Goal: Connect with others: Connect with others

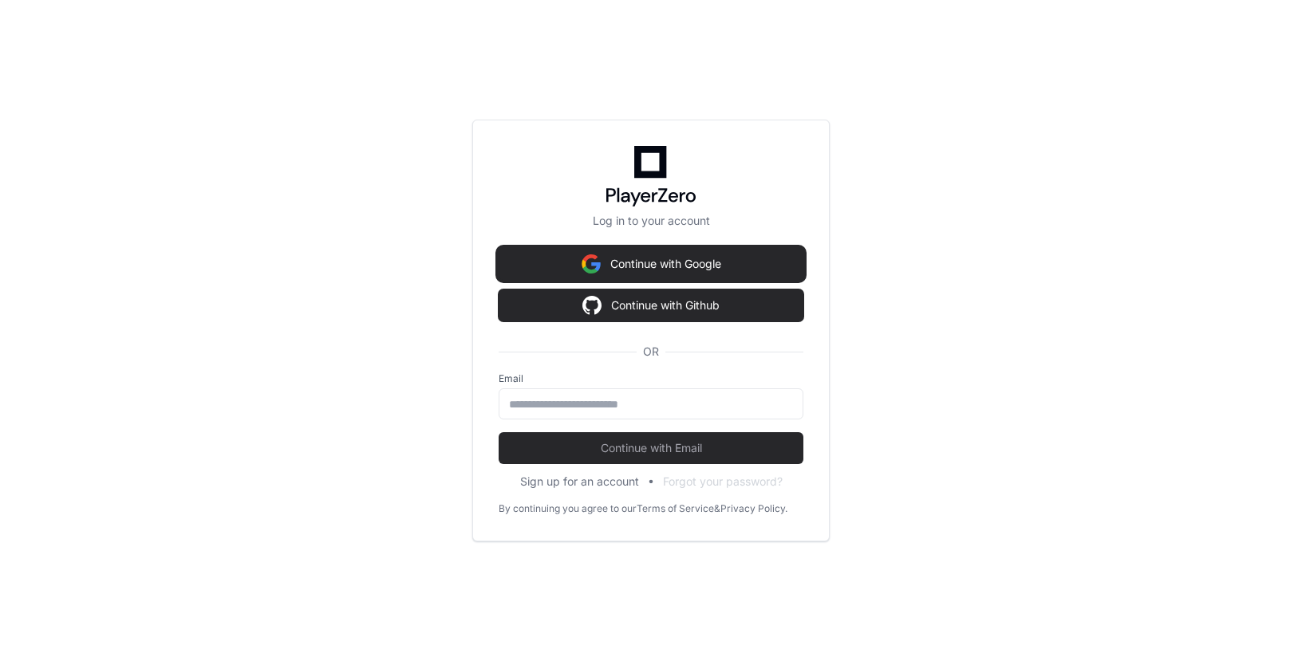
click at [654, 269] on button "Continue with Google" at bounding box center [651, 264] width 305 height 32
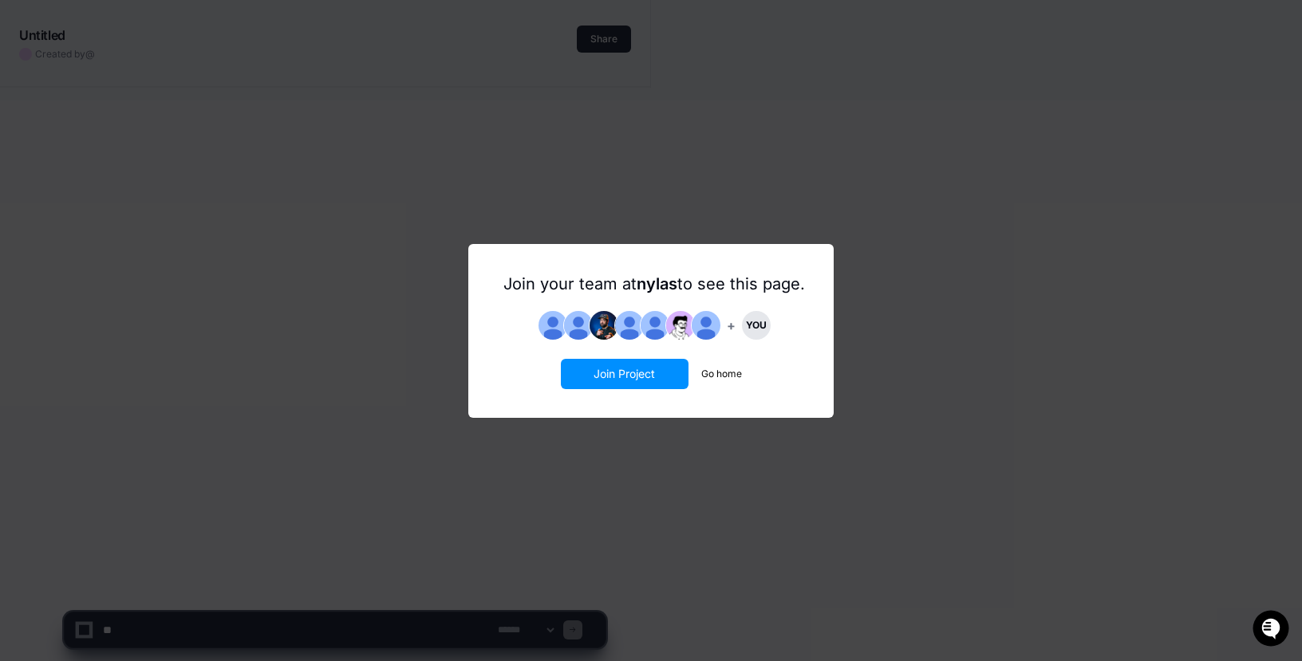
click at [726, 376] on button "Go home" at bounding box center [721, 374] width 41 height 13
click at [628, 369] on button "Join Project" at bounding box center [625, 374] width 128 height 30
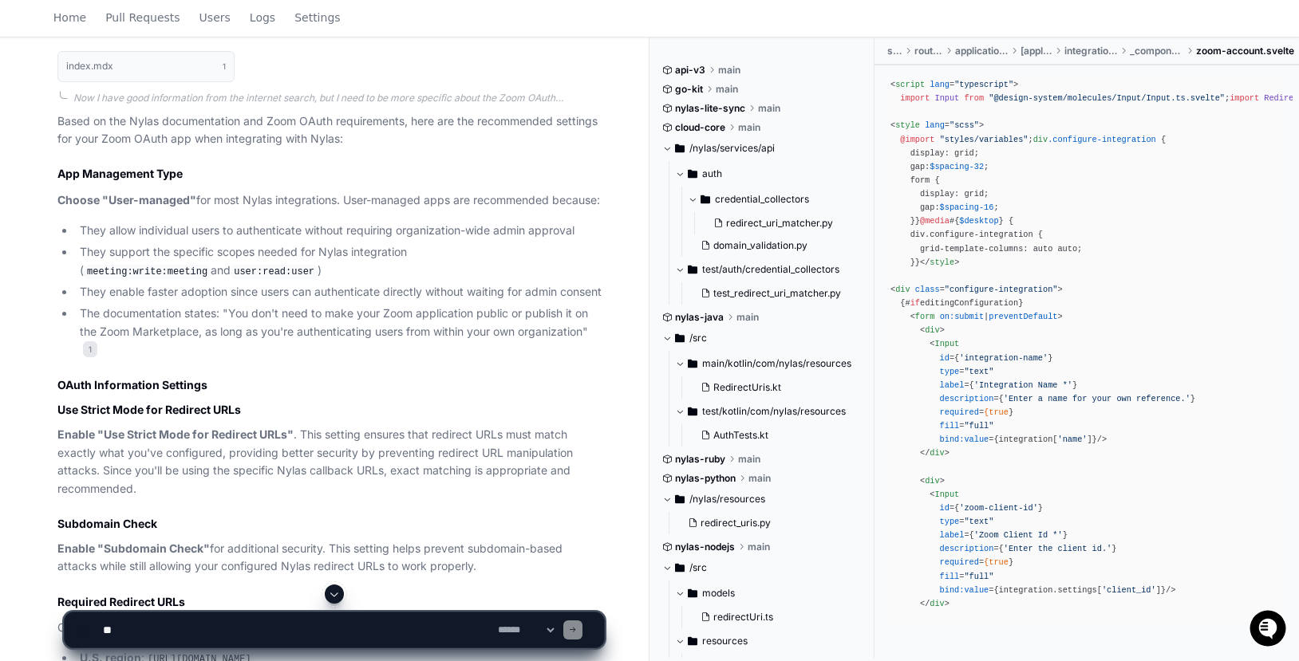
scroll to position [447, 0]
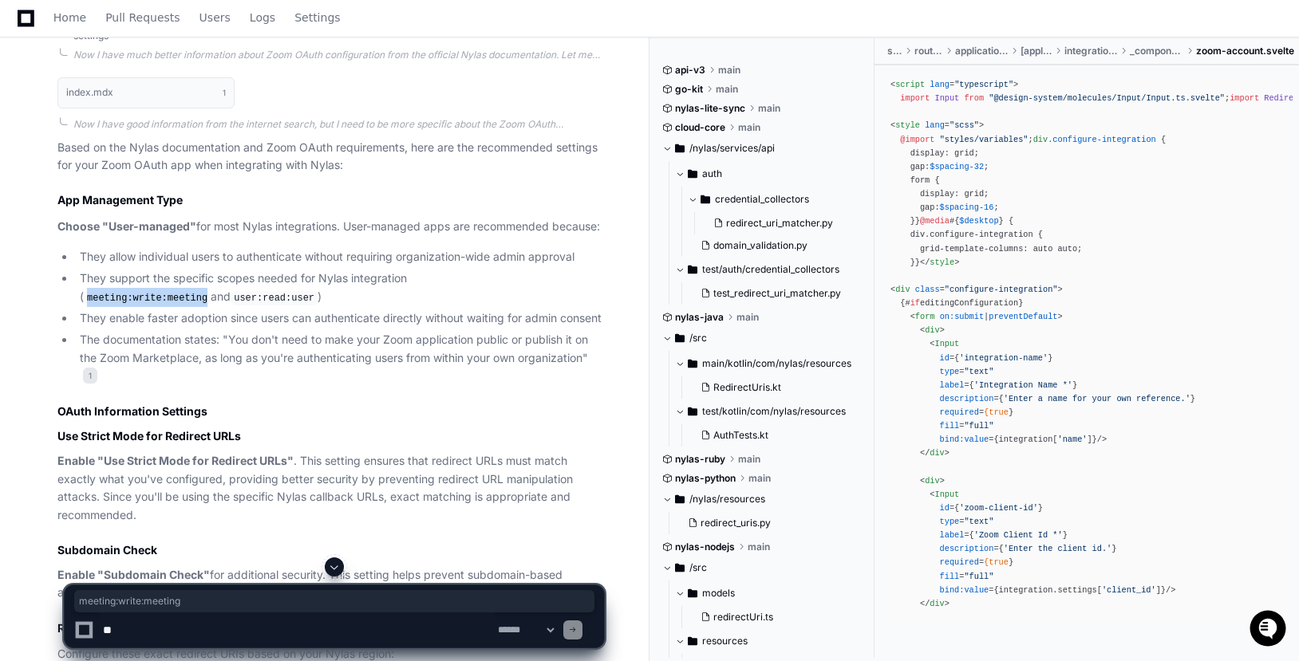
drag, startPoint x: 539, startPoint y: 298, endPoint x: 419, endPoint y: 298, distance: 120.5
click at [211, 298] on code "meeting:write:meeting" at bounding box center [147, 298] width 127 height 14
copy code "meeting:write:meeting"
